Goal: Task Accomplishment & Management: Manage account settings

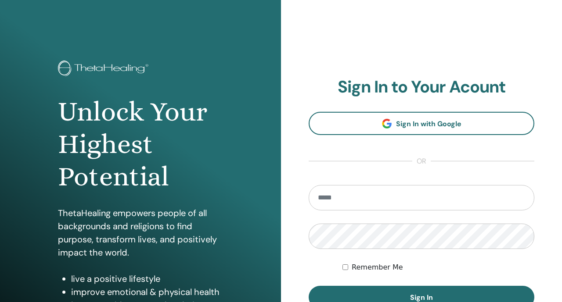
scroll to position [119, 0]
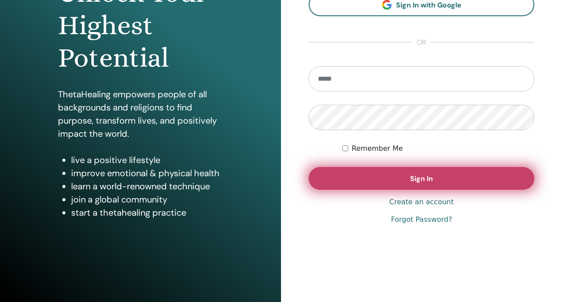
type input "**********"
click at [338, 188] on button "Sign In" at bounding box center [422, 178] width 226 height 23
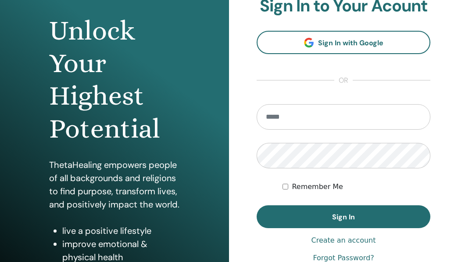
scroll to position [100, 0]
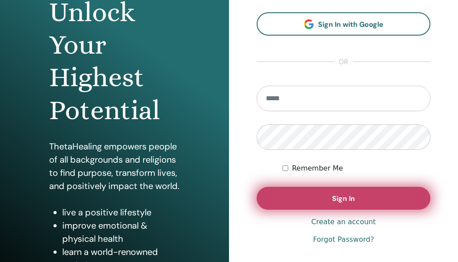
type input "**********"
click at [277, 193] on button "Sign In" at bounding box center [344, 198] width 174 height 23
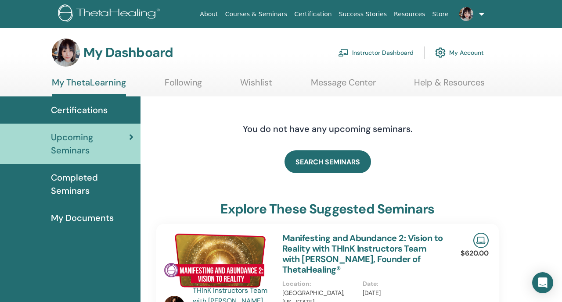
click at [383, 54] on link "Instructor Dashboard" at bounding box center [375, 52] width 75 height 19
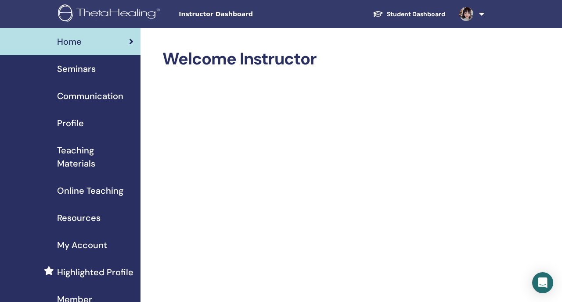
click at [122, 69] on div "Seminars" at bounding box center [70, 68] width 126 height 13
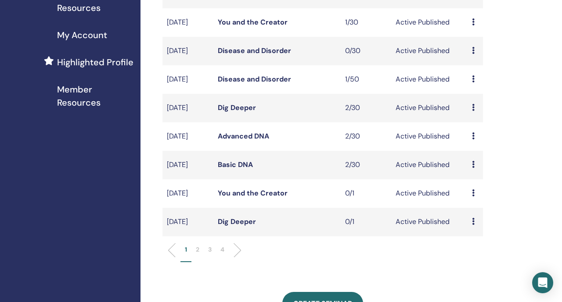
scroll to position [218, 0]
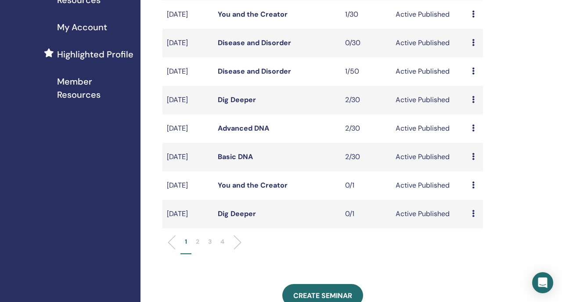
click at [198, 247] on p "2" at bounding box center [198, 241] width 4 height 9
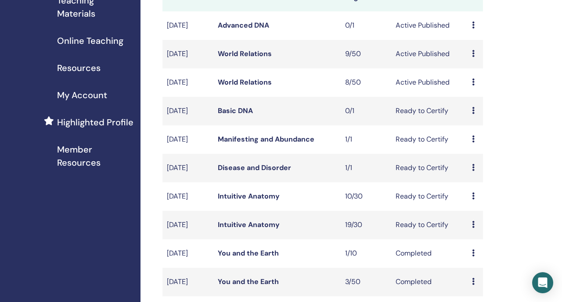
scroll to position [143, 0]
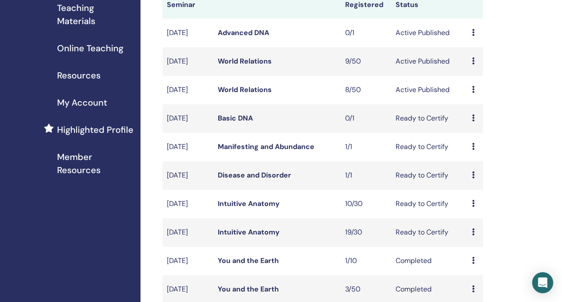
click at [250, 66] on link "World Relations" at bounding box center [245, 61] width 54 height 9
click at [250, 94] on link "World Relations" at bounding box center [245, 89] width 54 height 9
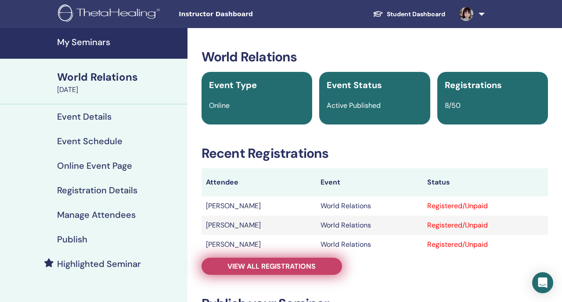
click at [238, 264] on span "View all registrations" at bounding box center [271, 266] width 88 height 9
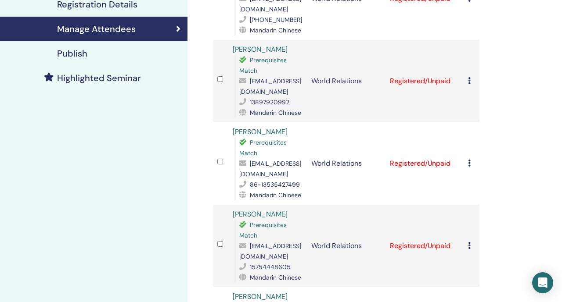
scroll to position [183, 0]
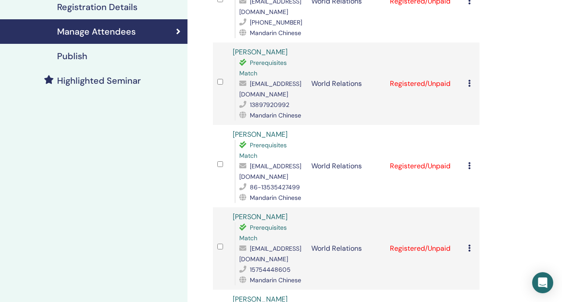
click at [471, 83] on div "Cancel Registration Do not auto-certify Mark as Paid Mark as Unpaid Mark as Abs…" at bounding box center [471, 84] width 7 height 11
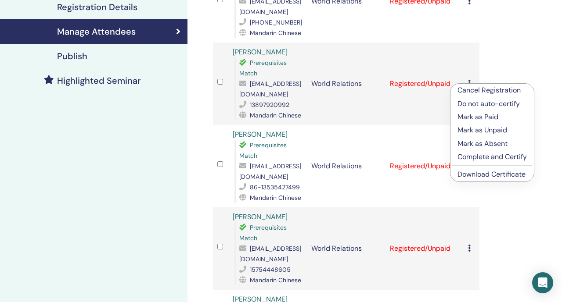
click at [509, 157] on p "Complete and Certify" at bounding box center [491, 157] width 69 height 11
